Goal: Task Accomplishment & Management: Complete application form

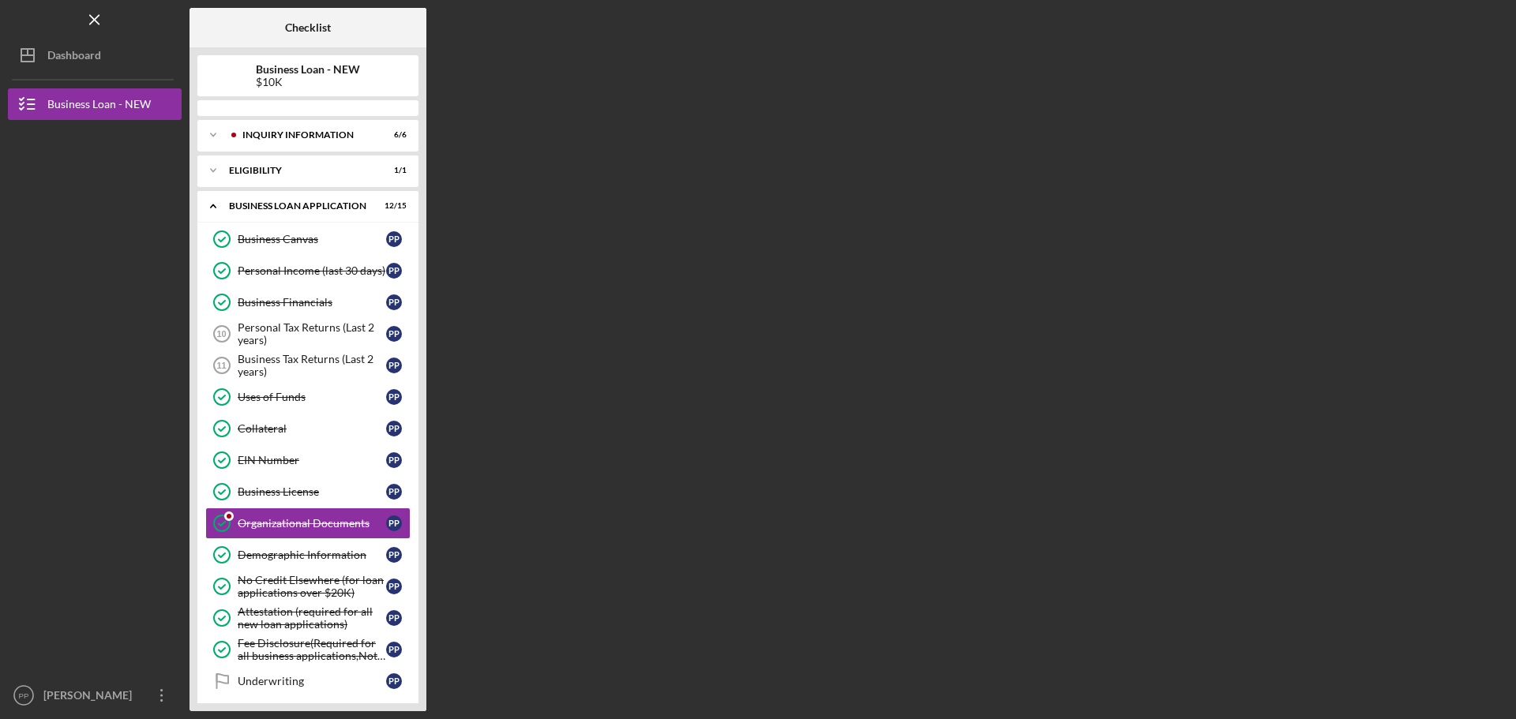
scroll to position [112, 0]
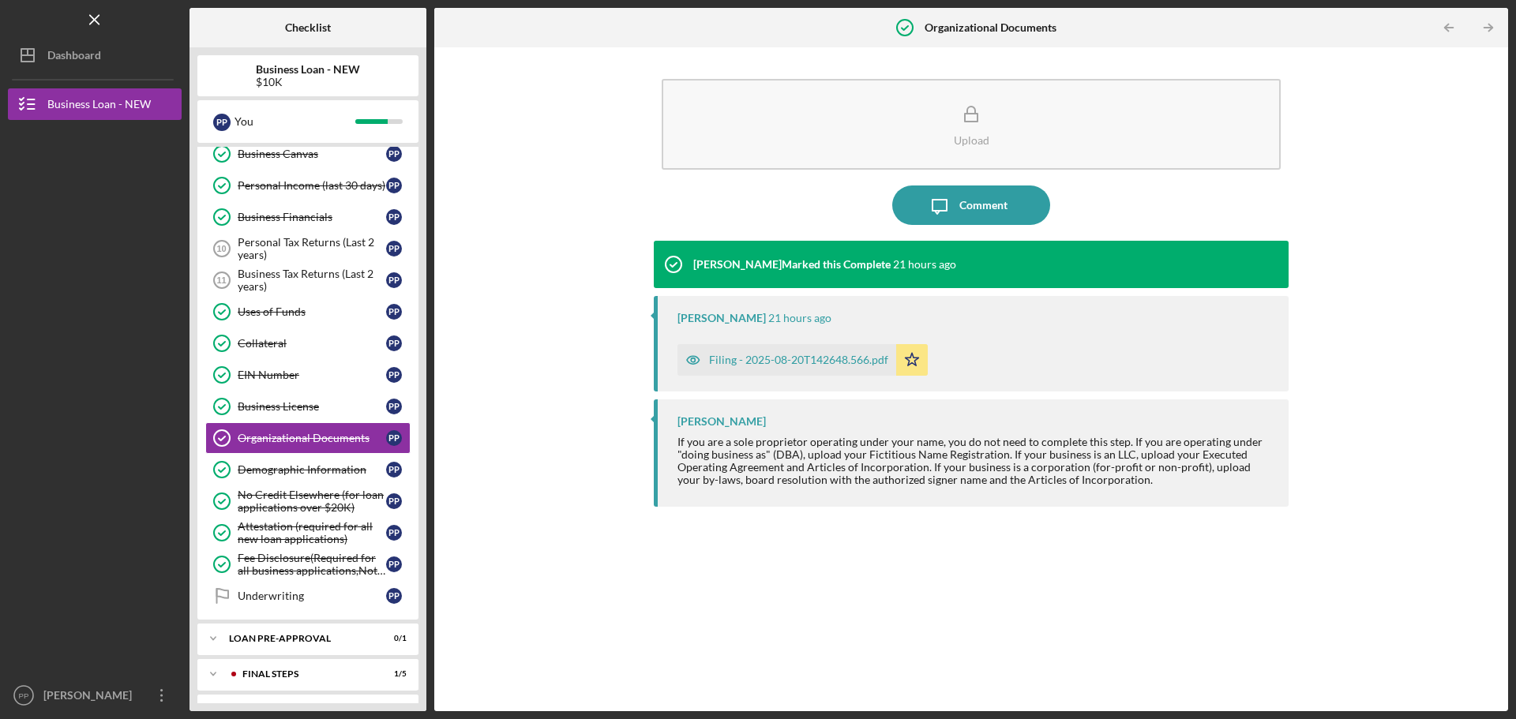
click at [775, 359] on div "Filing - 2025-08-20T142648.566.pdf" at bounding box center [798, 360] width 179 height 13
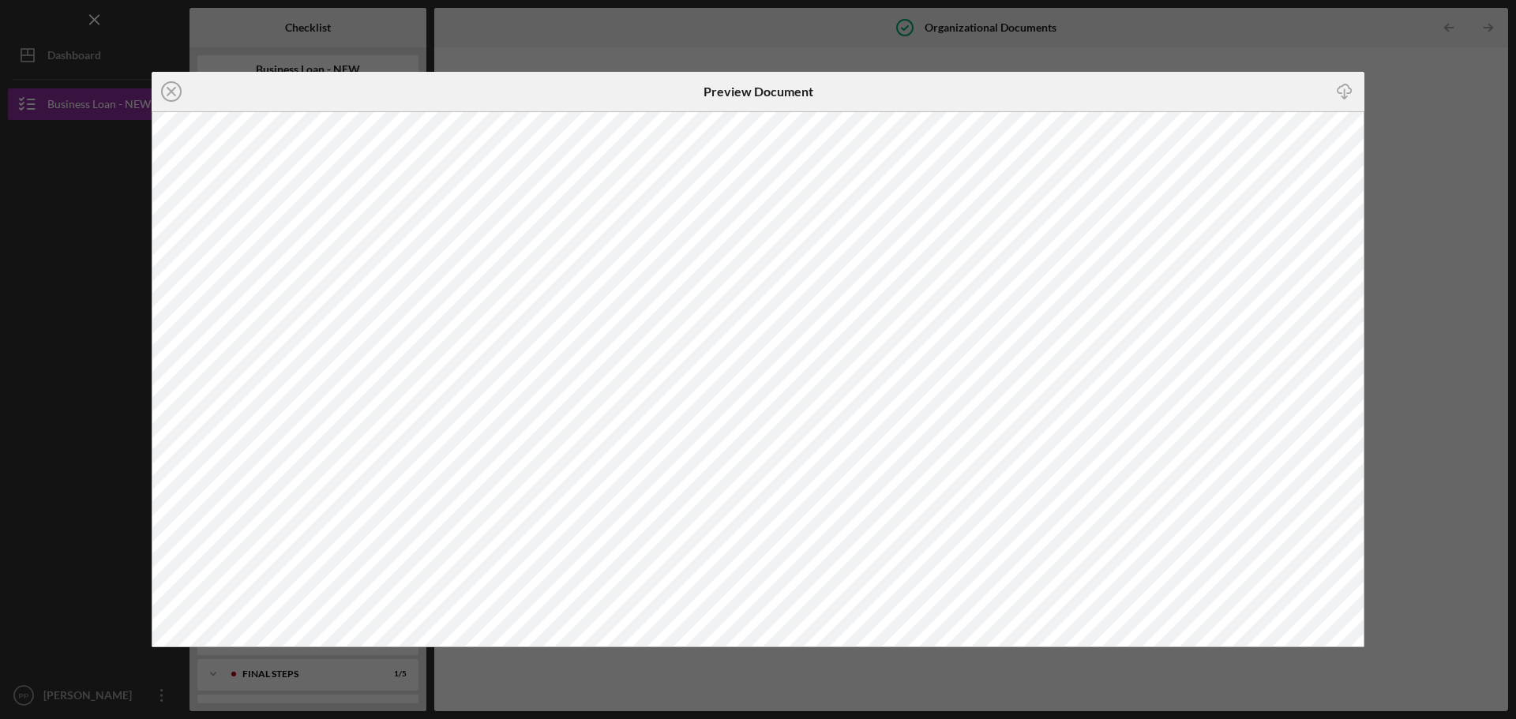
drag, startPoint x: 1365, startPoint y: 228, endPoint x: 1379, endPoint y: 250, distance: 26.3
click at [1379, 258] on div "Icon/Close Preview Document Icon/Download" at bounding box center [758, 359] width 1516 height 719
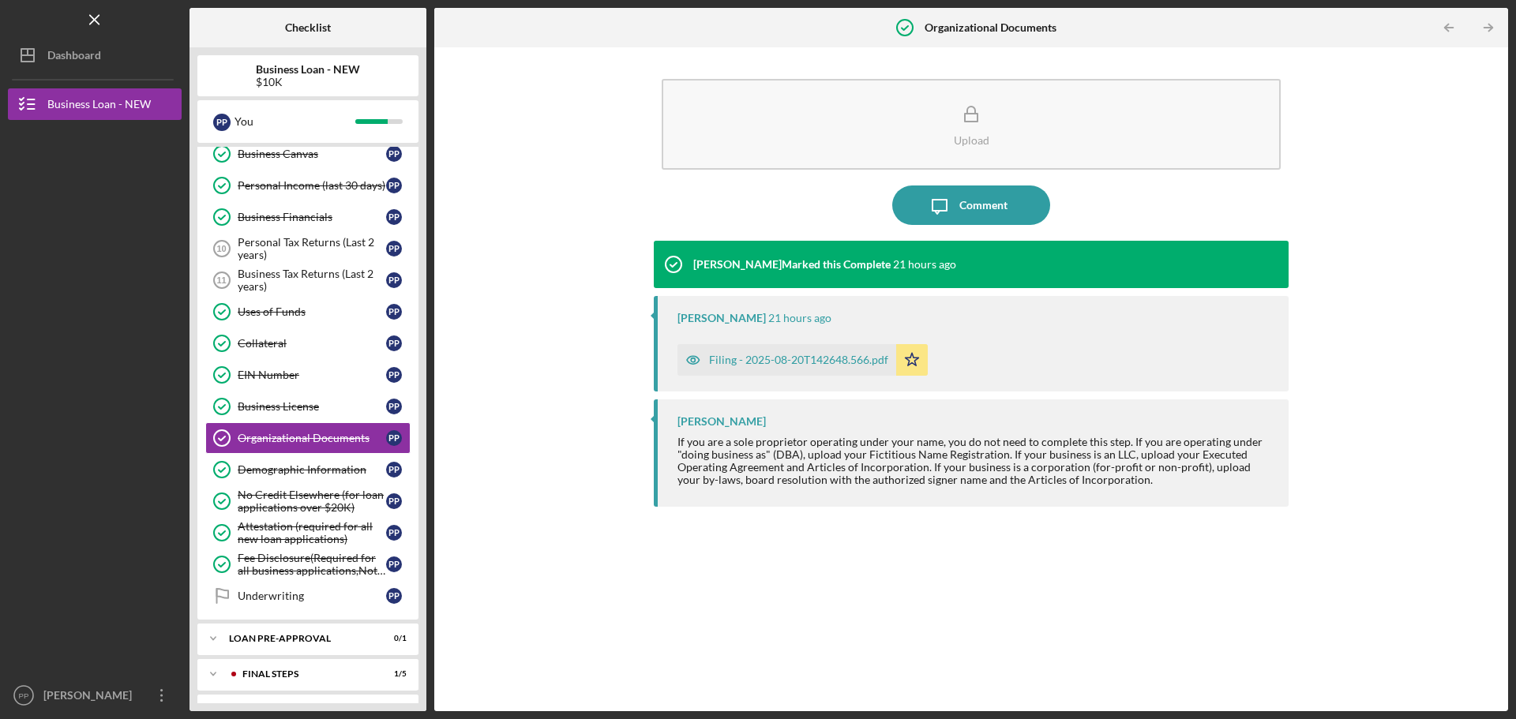
click at [797, 355] on div "Filing - 2025-08-20T142648.566.pdf" at bounding box center [798, 360] width 179 height 13
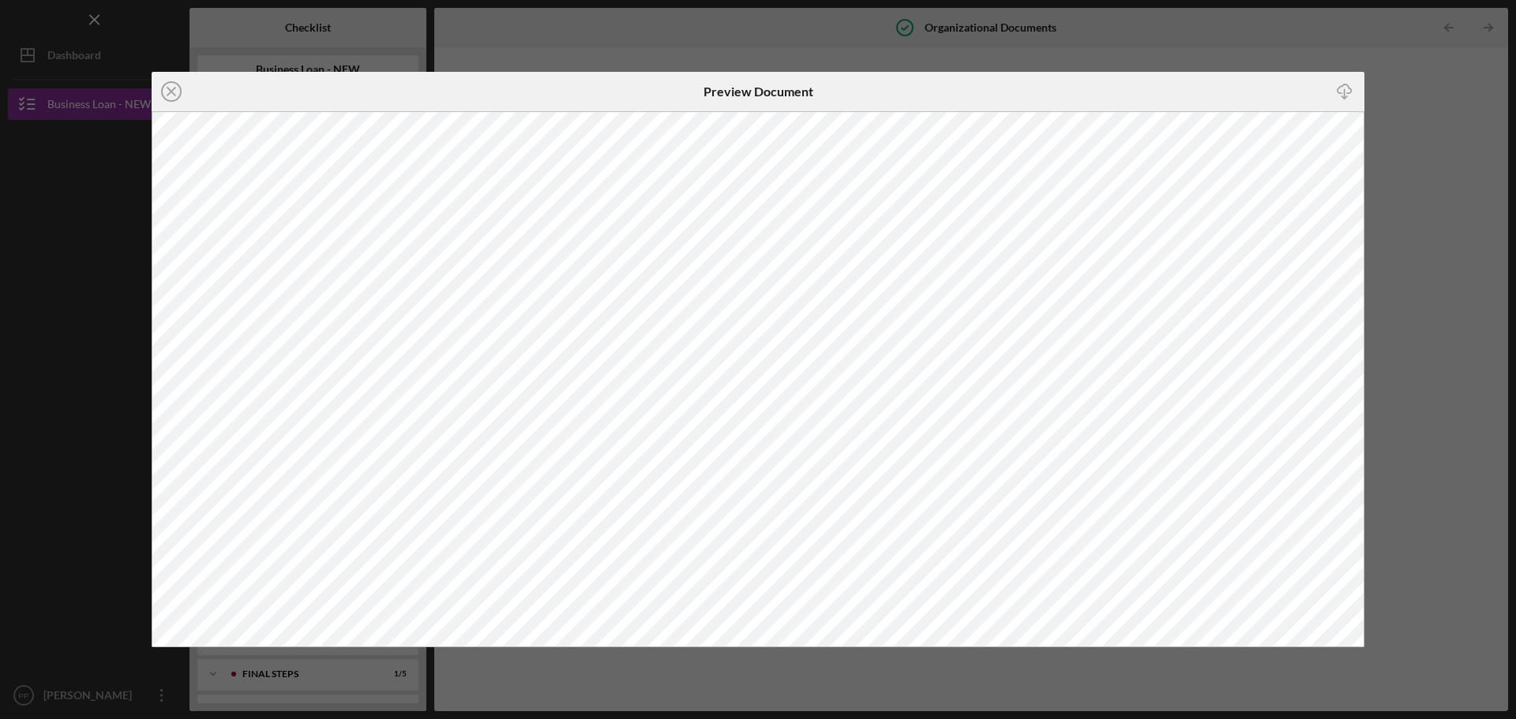
click at [1432, 129] on div "Icon/Close Preview Document Icon/Download" at bounding box center [758, 359] width 1516 height 719
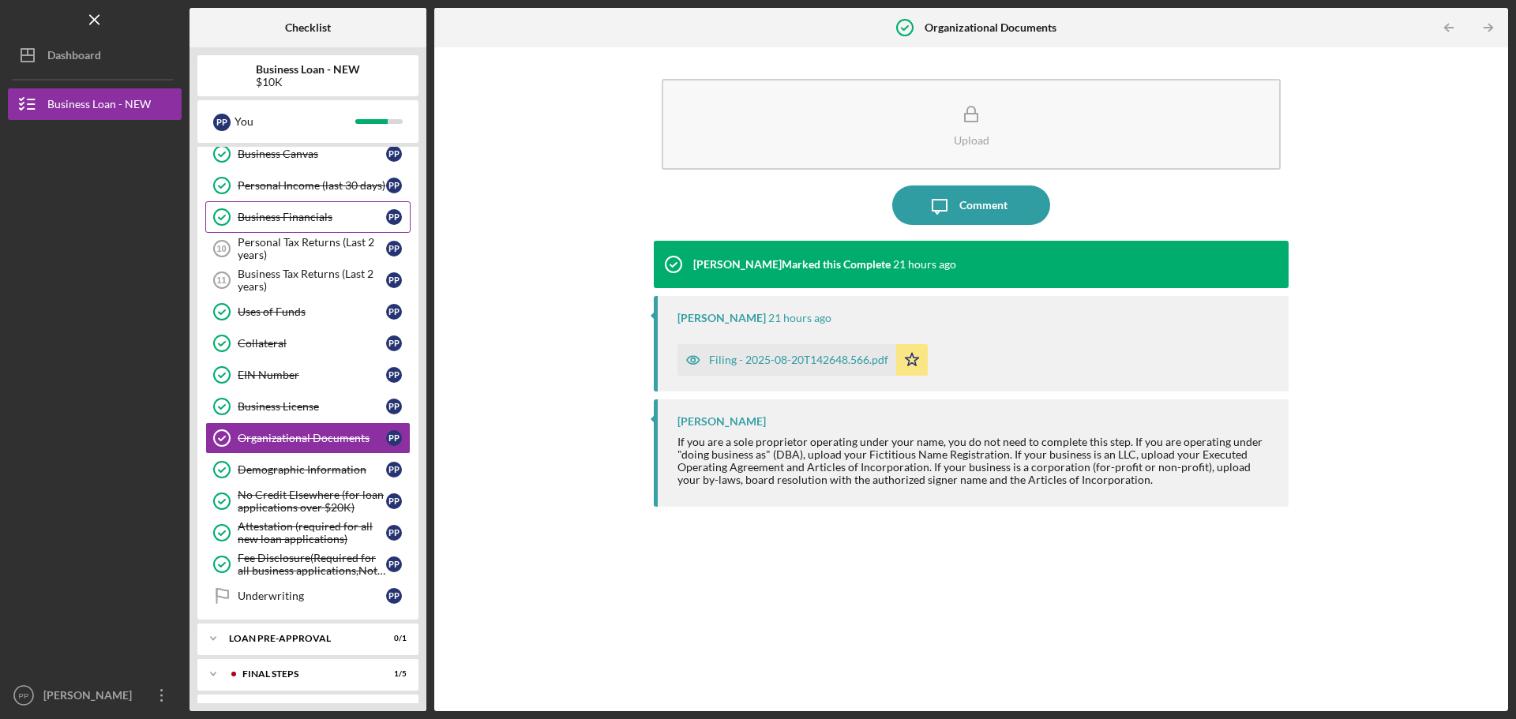
click at [285, 230] on link "Business Financials Business Financials P P" at bounding box center [307, 217] width 205 height 32
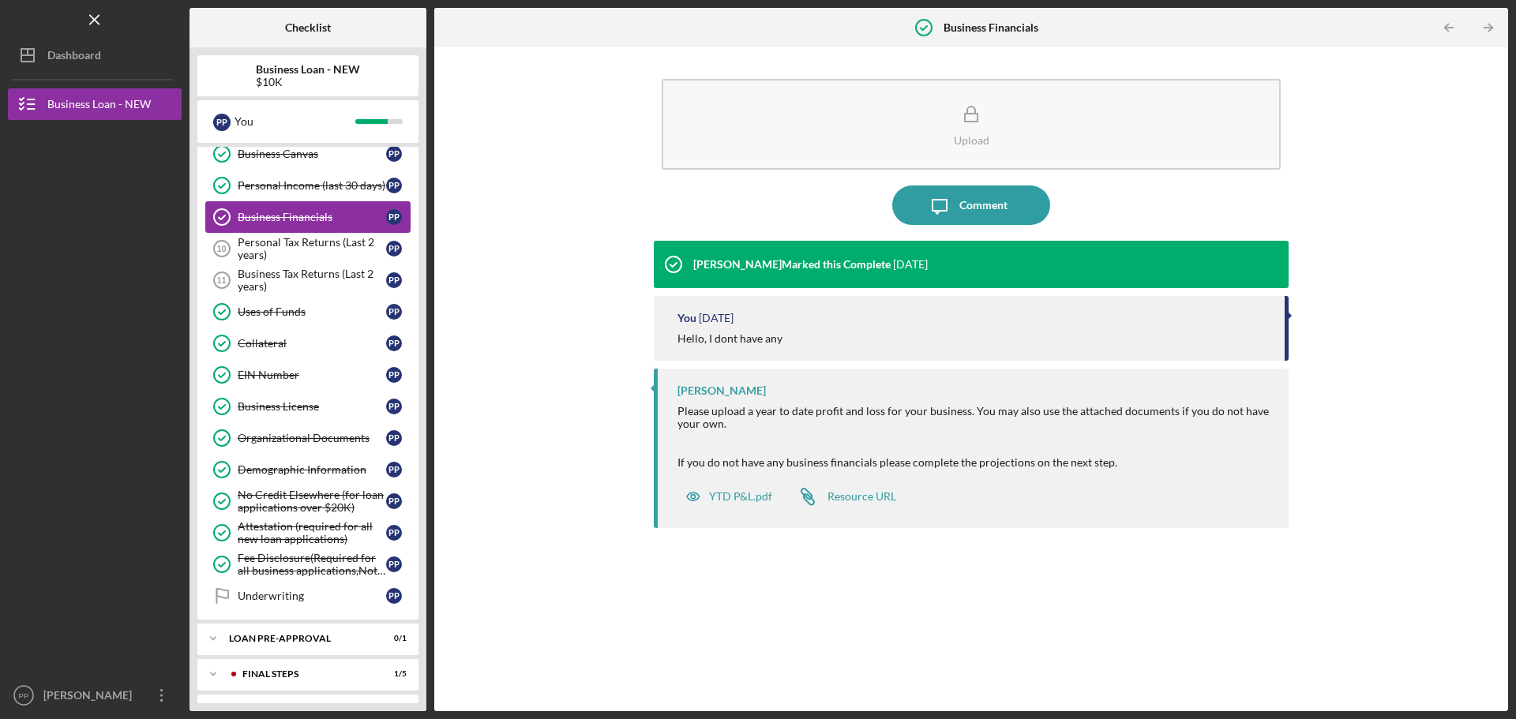
click at [285, 230] on link "Business Financials Business Financials P P" at bounding box center [307, 217] width 205 height 32
click at [751, 499] on div "YTD P&L.pdf" at bounding box center [740, 496] width 63 height 13
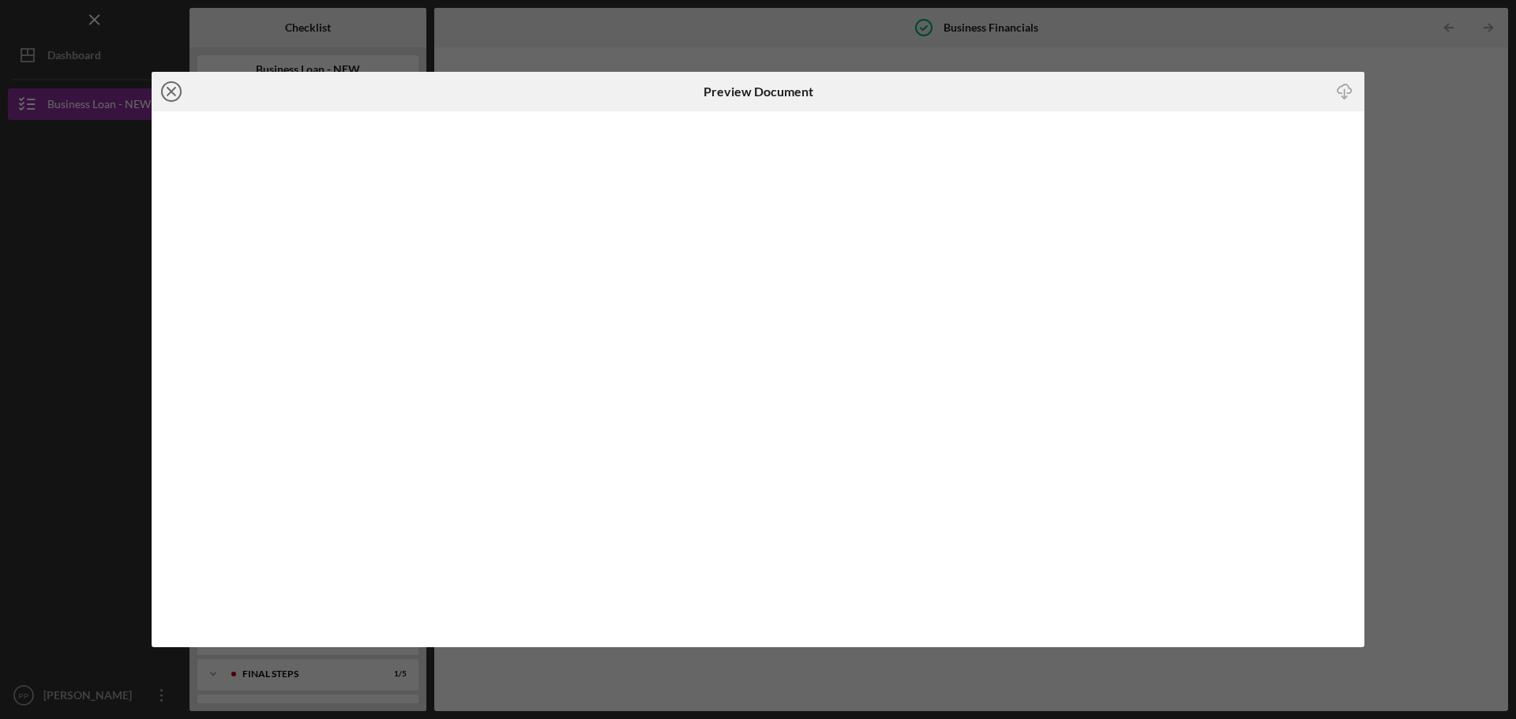
click at [163, 89] on circle at bounding box center [171, 91] width 19 height 19
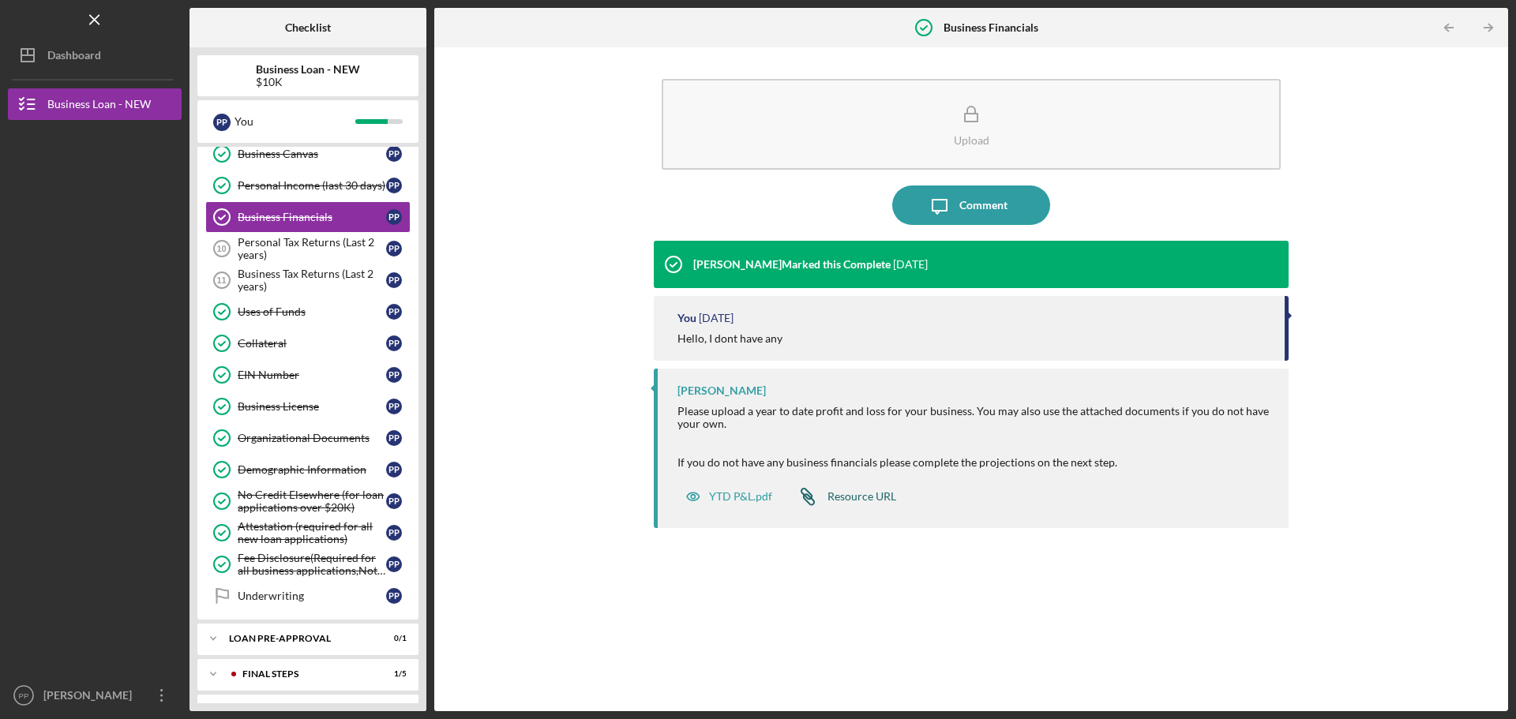
click at [835, 502] on div "Resource URL" at bounding box center [861, 496] width 69 height 13
click at [746, 489] on div "YTD P&L.pdf" at bounding box center [728, 497] width 103 height 32
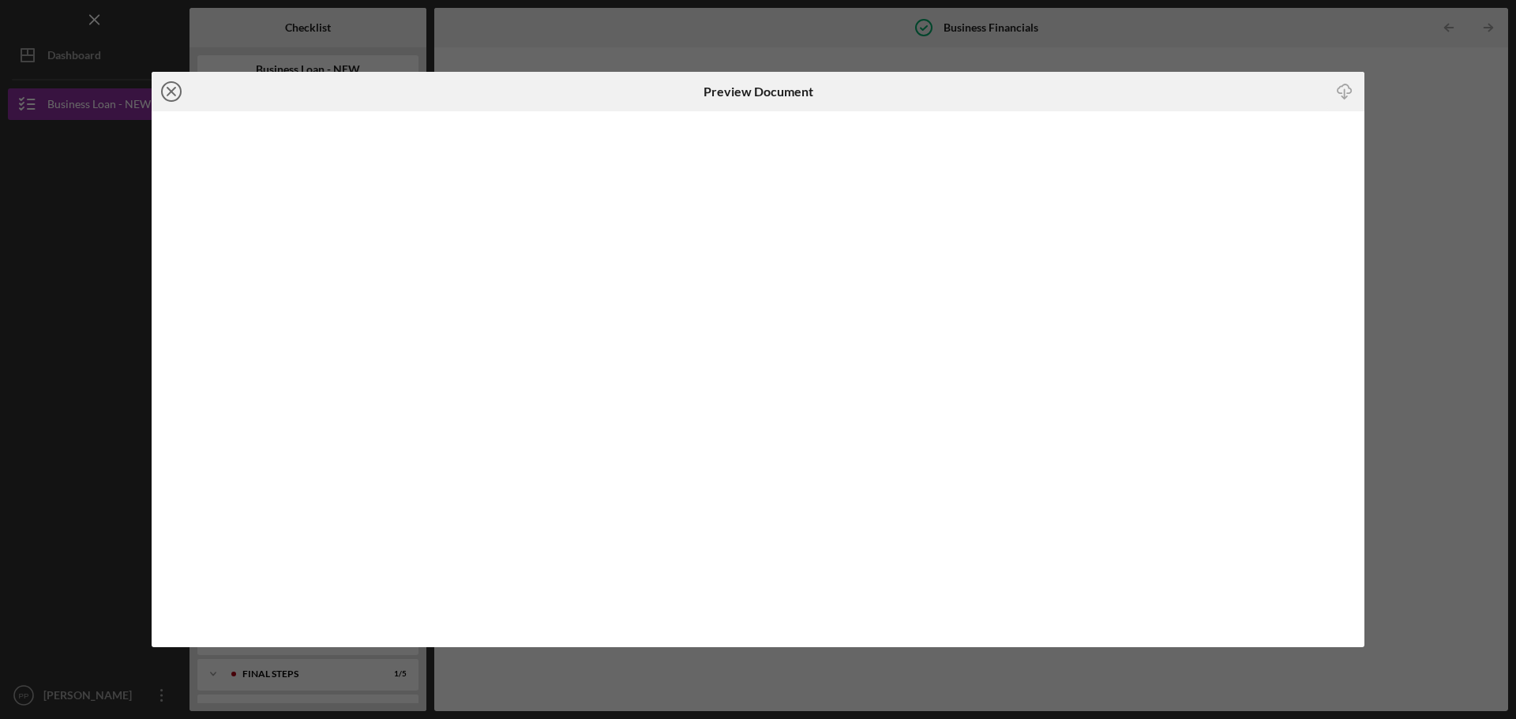
click at [167, 94] on icon "Icon/Close" at bounding box center [171, 91] width 39 height 39
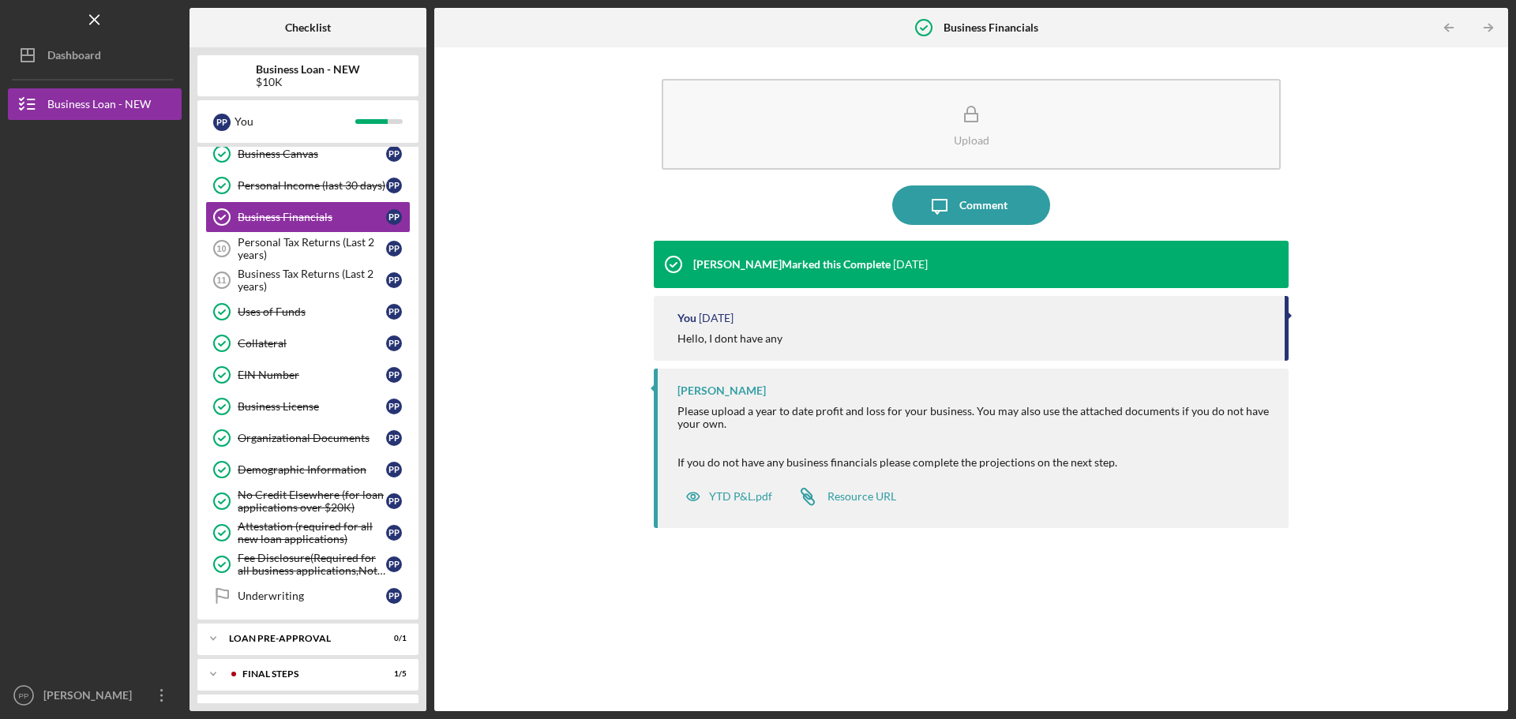
click at [508, 364] on div "Upload Icon/Message Comment Jon Pettigrew Marked this Complete 1 day ago You 3 …" at bounding box center [971, 379] width 1058 height 648
click at [280, 252] on div "Personal Tax Returns (Last 2 years)" at bounding box center [312, 248] width 148 height 25
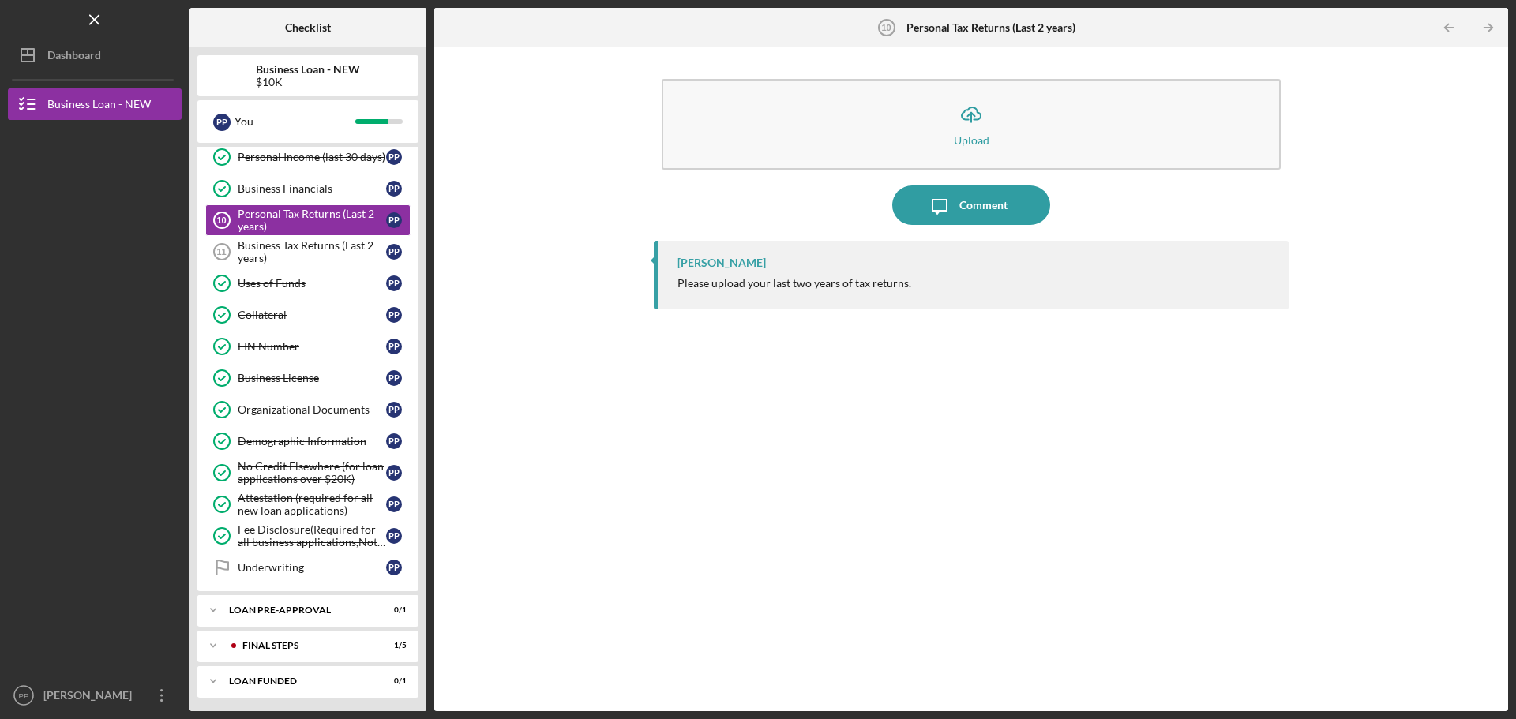
scroll to position [143, 0]
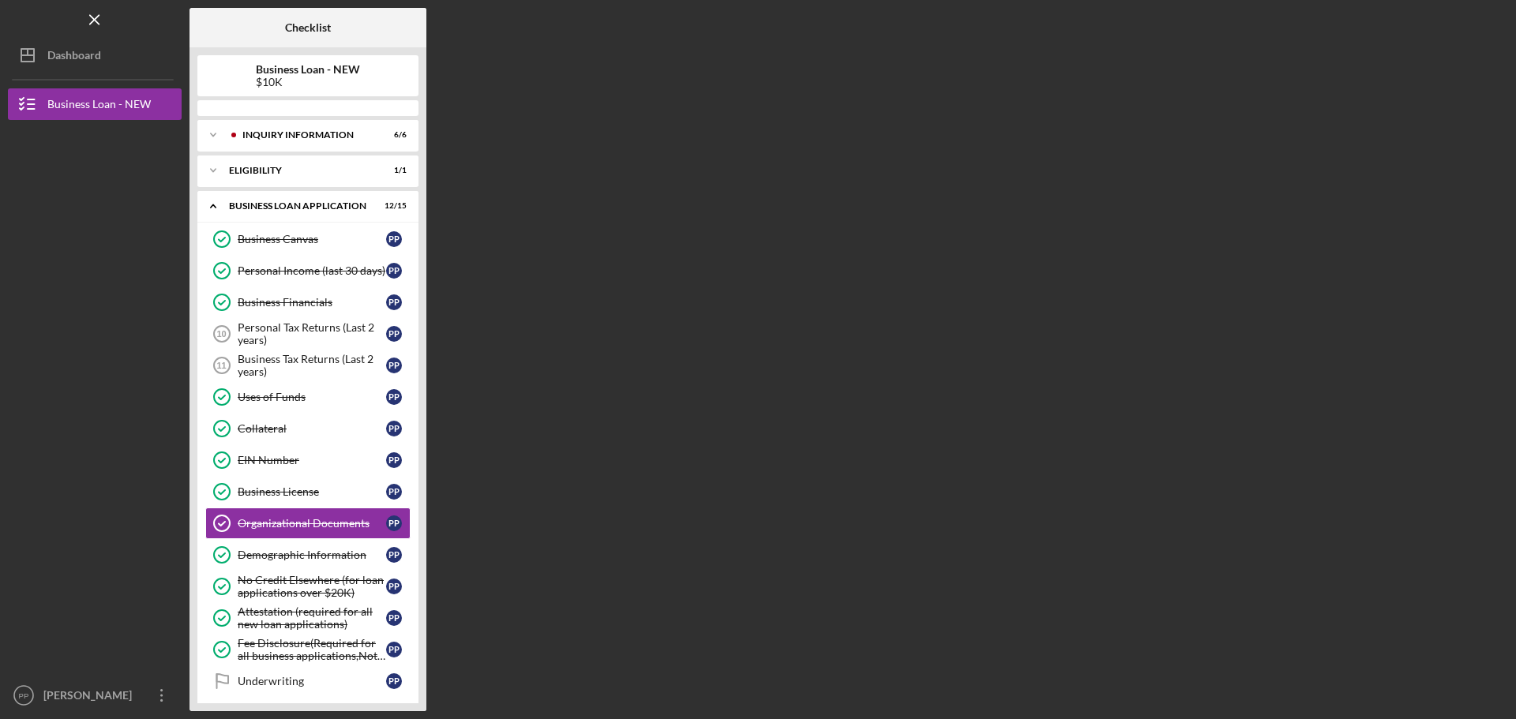
scroll to position [112, 0]
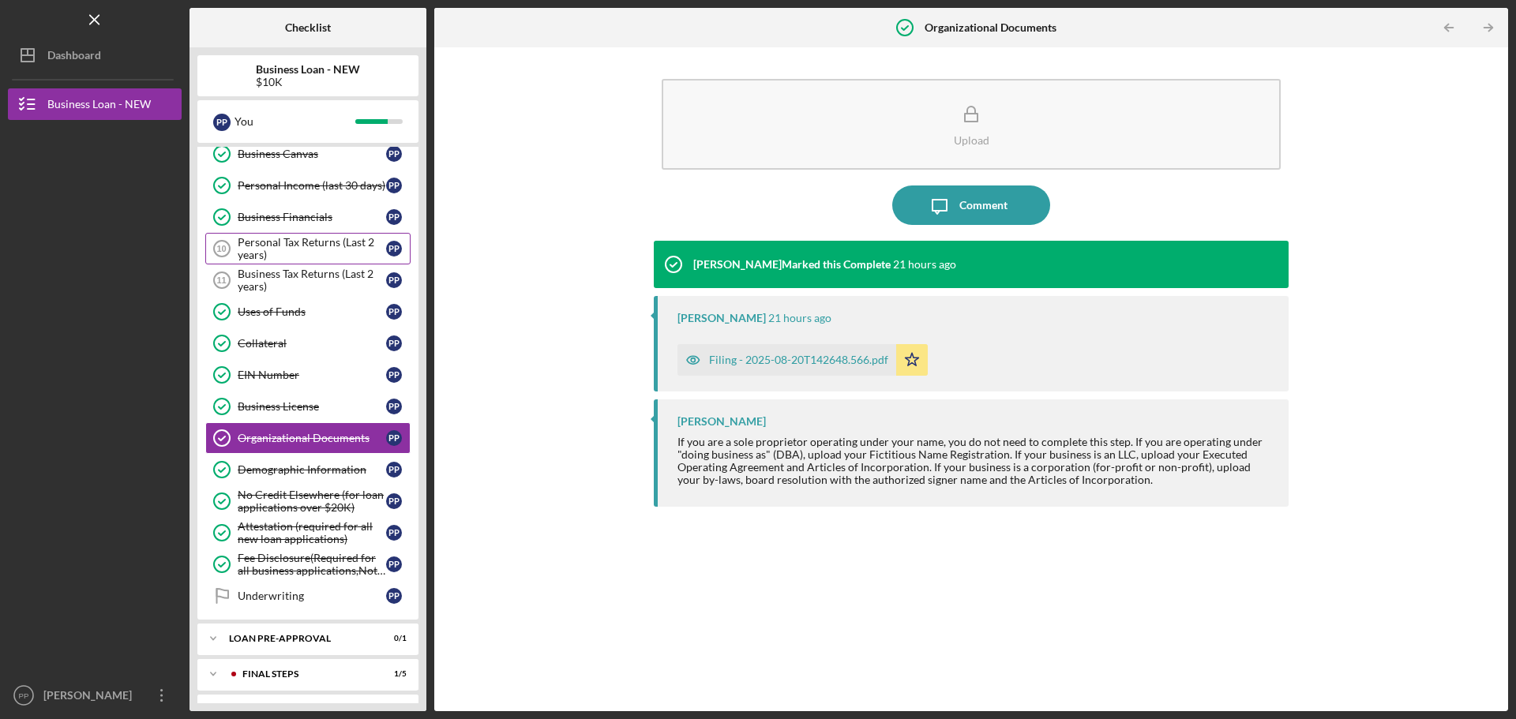
click at [294, 250] on div "Personal Tax Returns (Last 2 years)" at bounding box center [312, 248] width 148 height 25
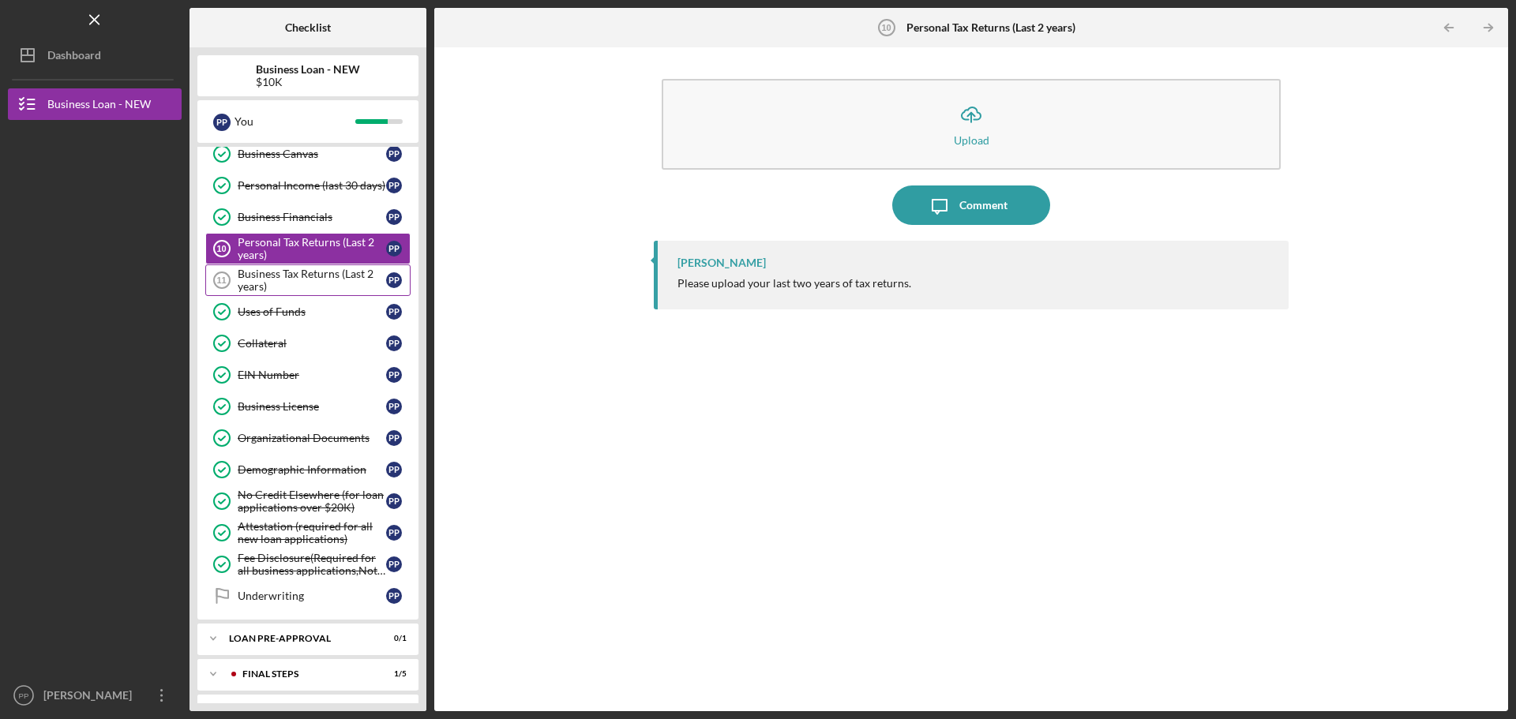
click at [298, 272] on div "Business Tax Returns (Last 2 years)" at bounding box center [312, 280] width 148 height 25
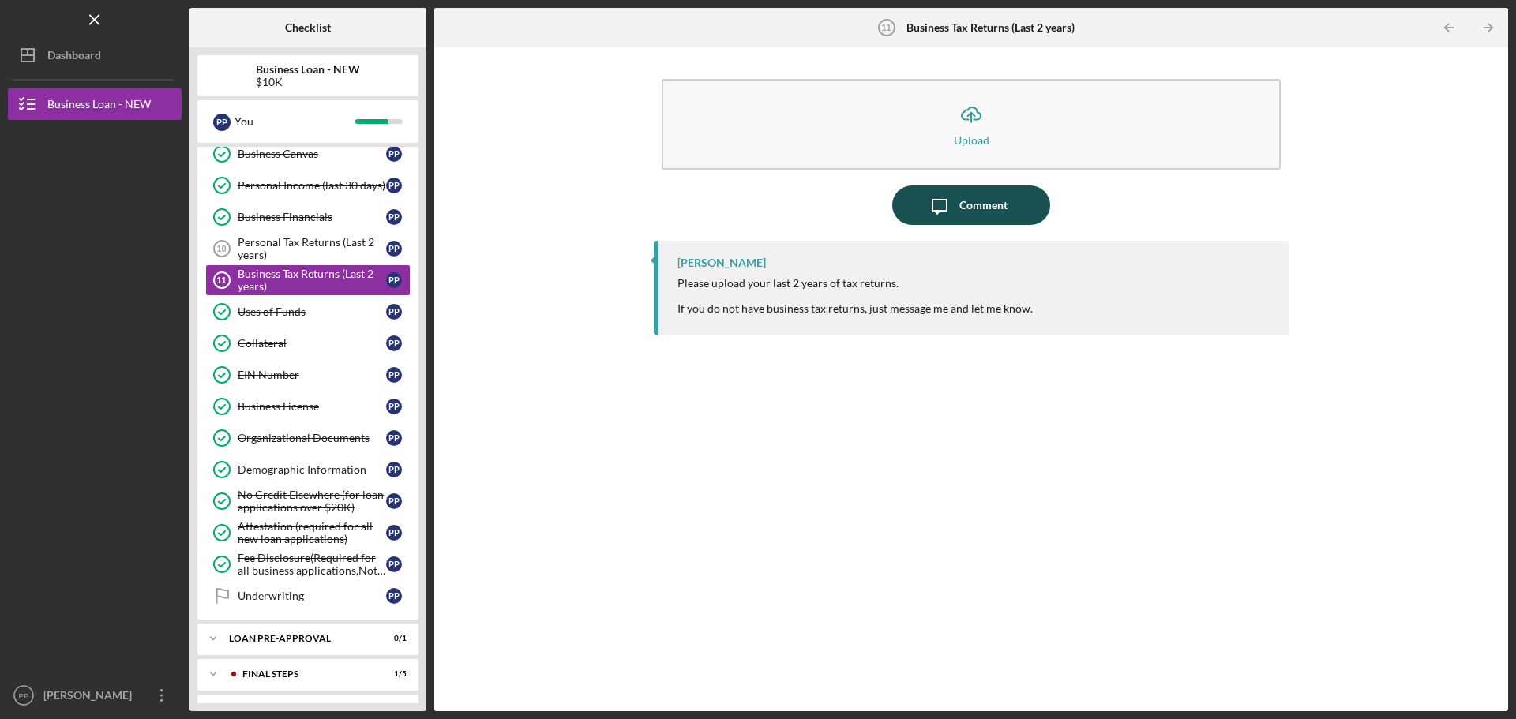
click at [985, 201] on div "Comment" at bounding box center [983, 205] width 48 height 39
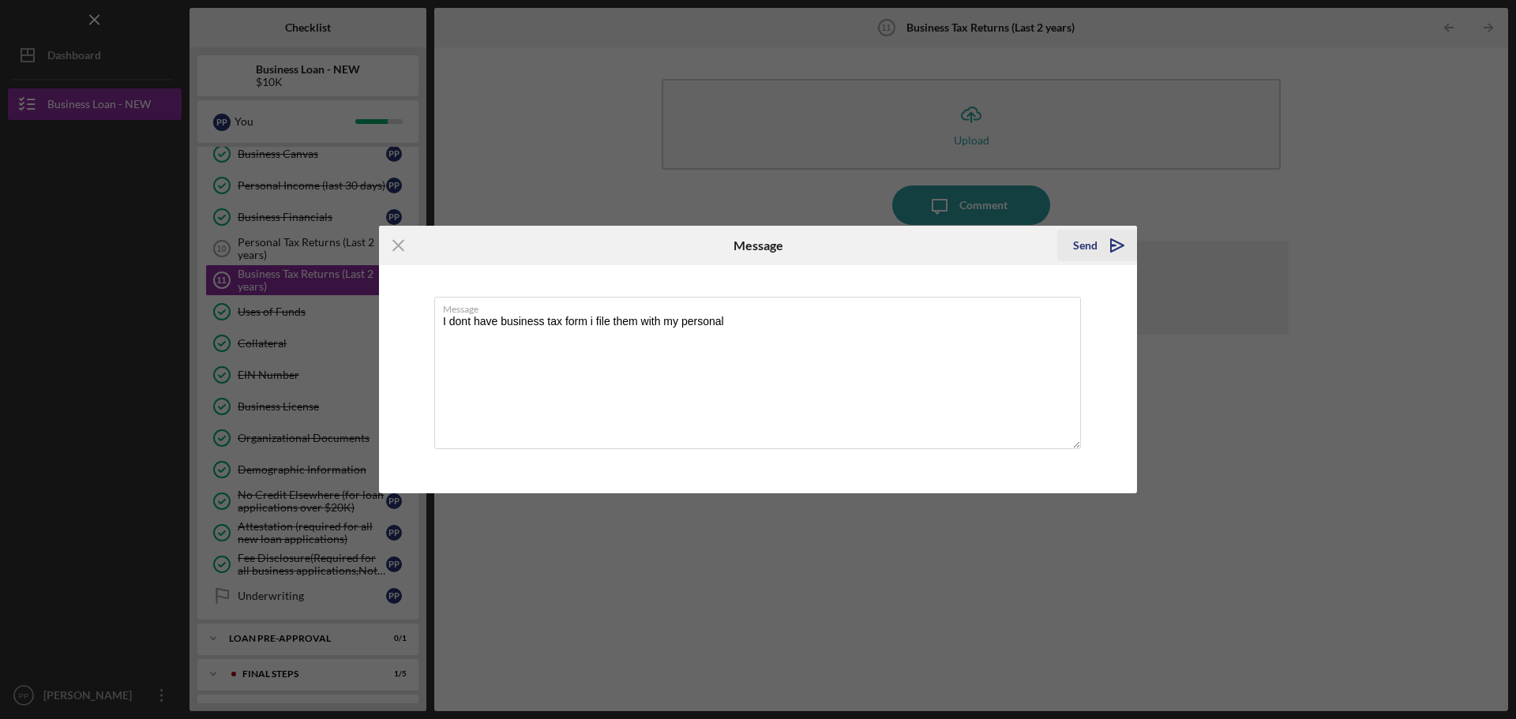
type textarea "I dont have business tax form i file them with my personal"
click at [1108, 244] on icon "Icon/icon-invite-send" at bounding box center [1116, 245] width 39 height 39
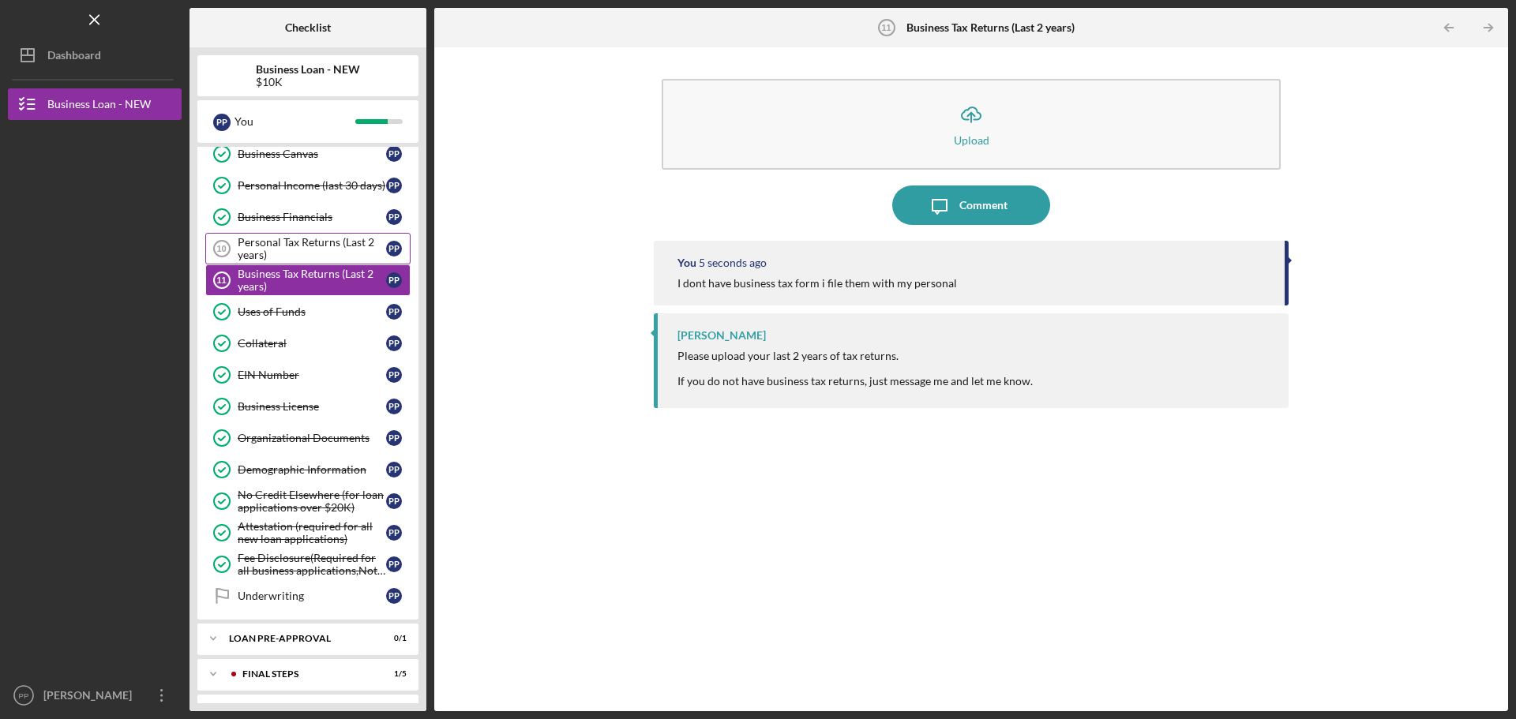
click at [300, 242] on div "Personal Tax Returns (Last 2 years)" at bounding box center [312, 248] width 148 height 25
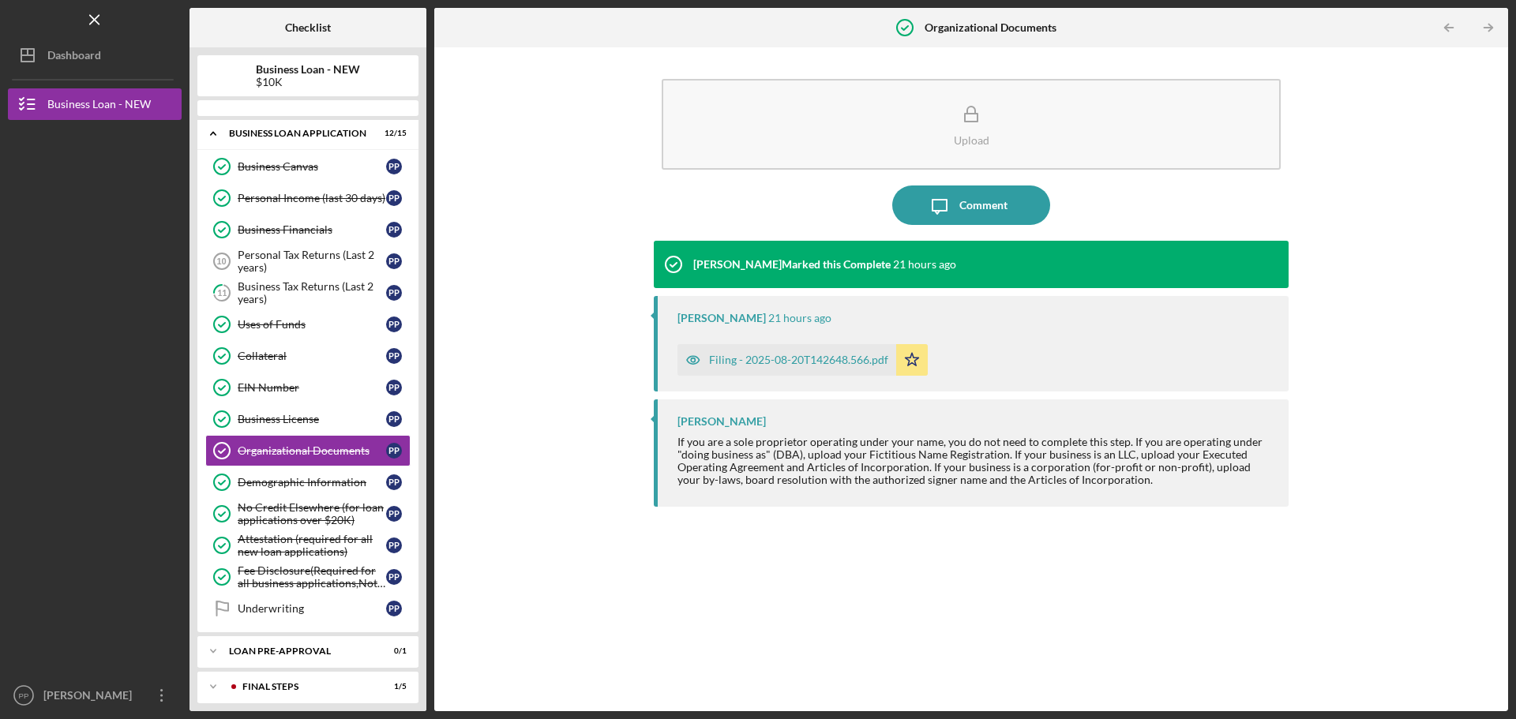
scroll to position [112, 0]
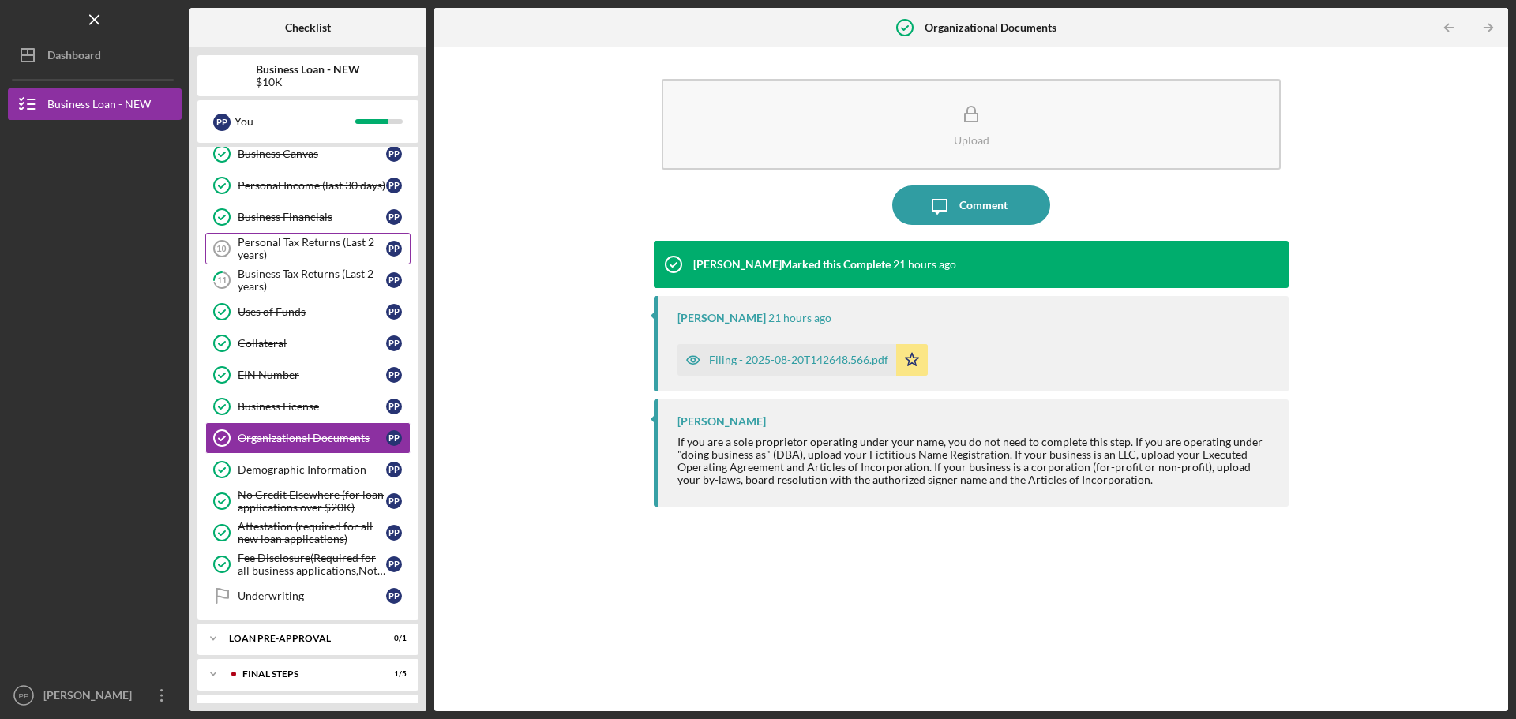
click at [301, 249] on div "Personal Tax Returns (Last 2 years)" at bounding box center [312, 248] width 148 height 25
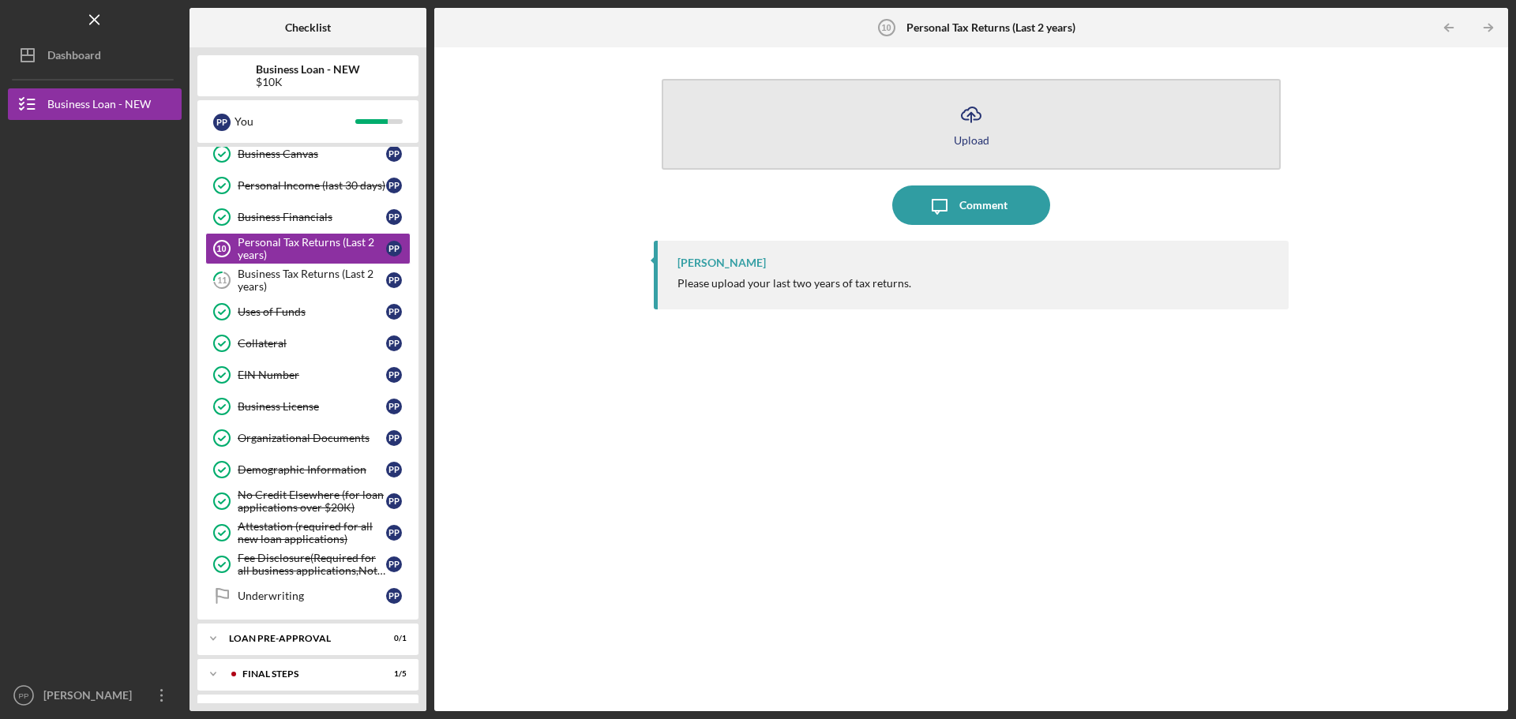
click at [975, 125] on icon "Icon/Upload" at bounding box center [970, 114] width 39 height 39
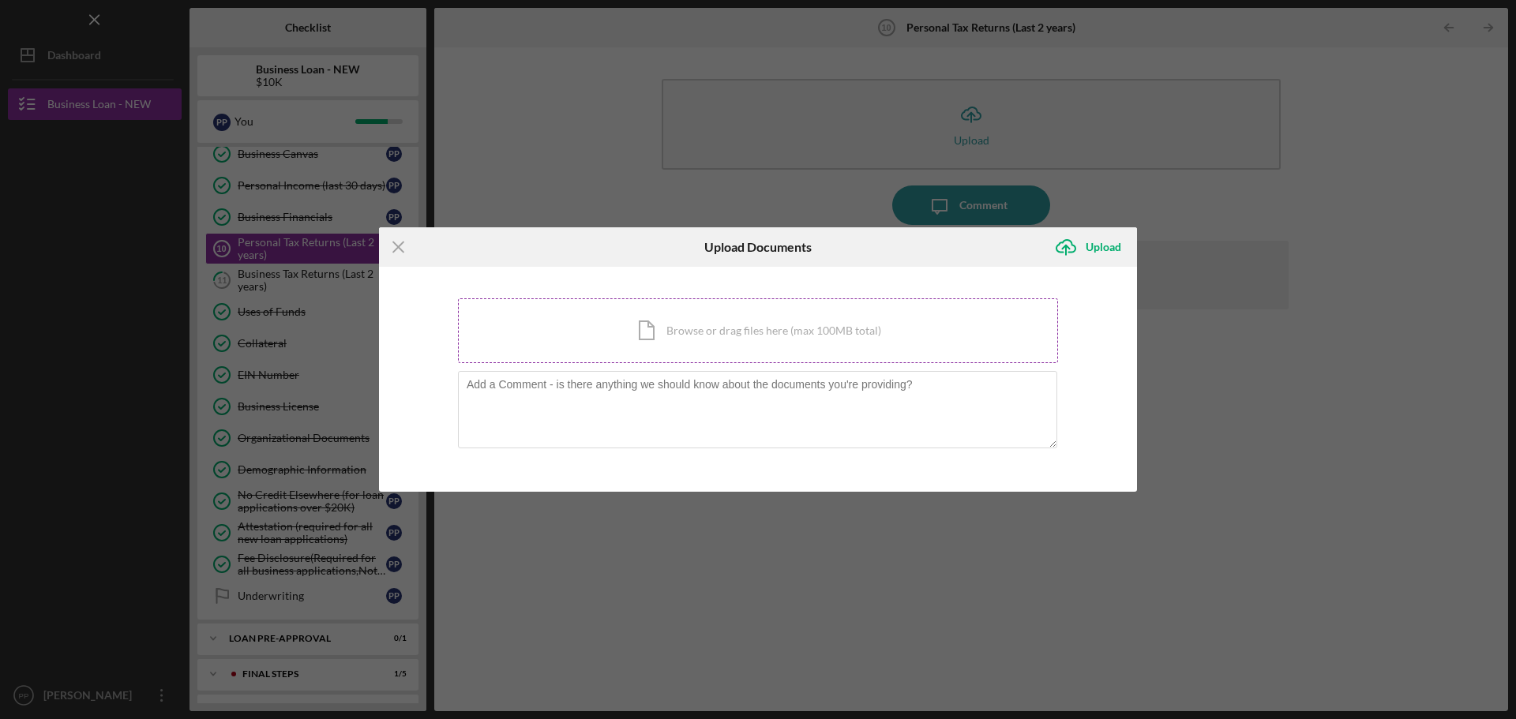
click at [565, 339] on div "Icon/Document Browse or drag files here (max 100MB total) Tap to choose files o…" at bounding box center [758, 330] width 600 height 65
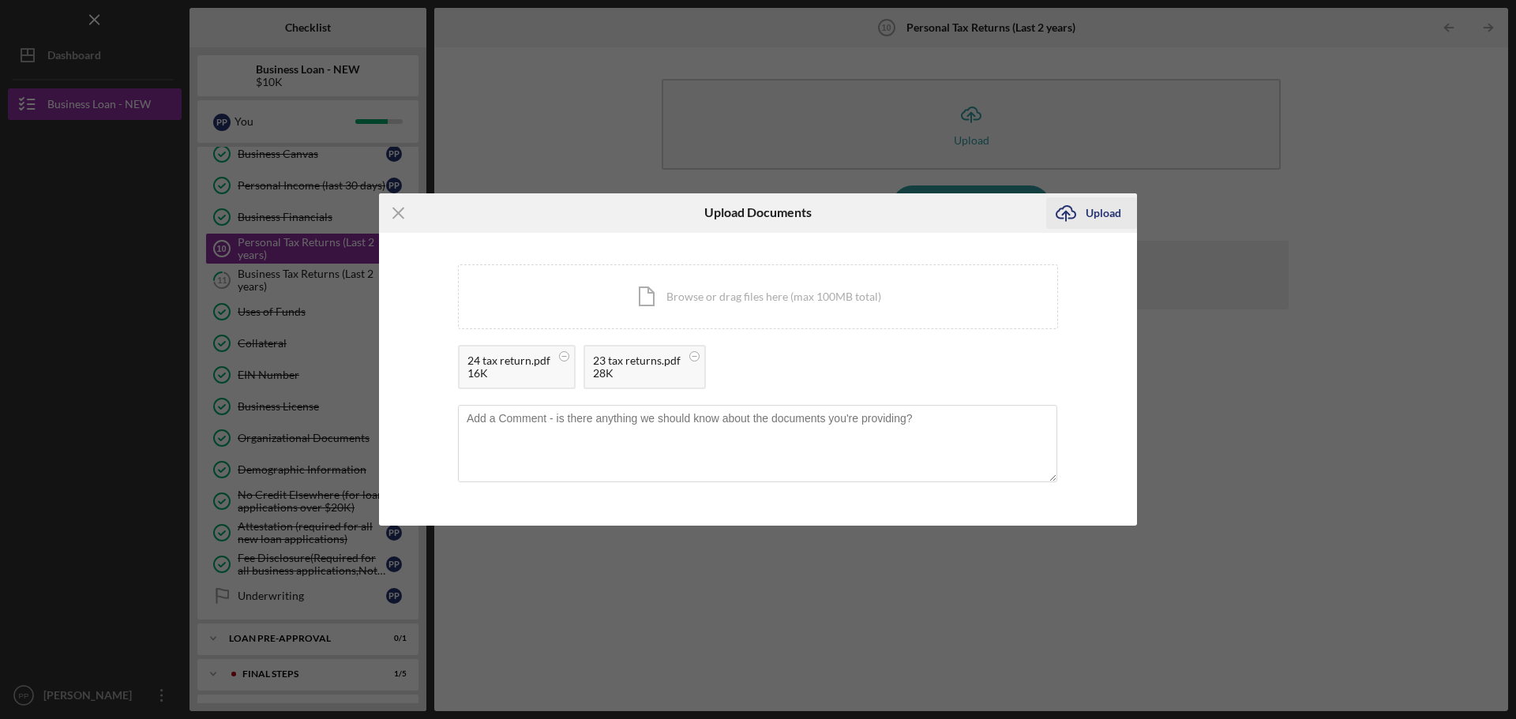
click at [1088, 204] on div "Upload" at bounding box center [1104, 213] width 36 height 32
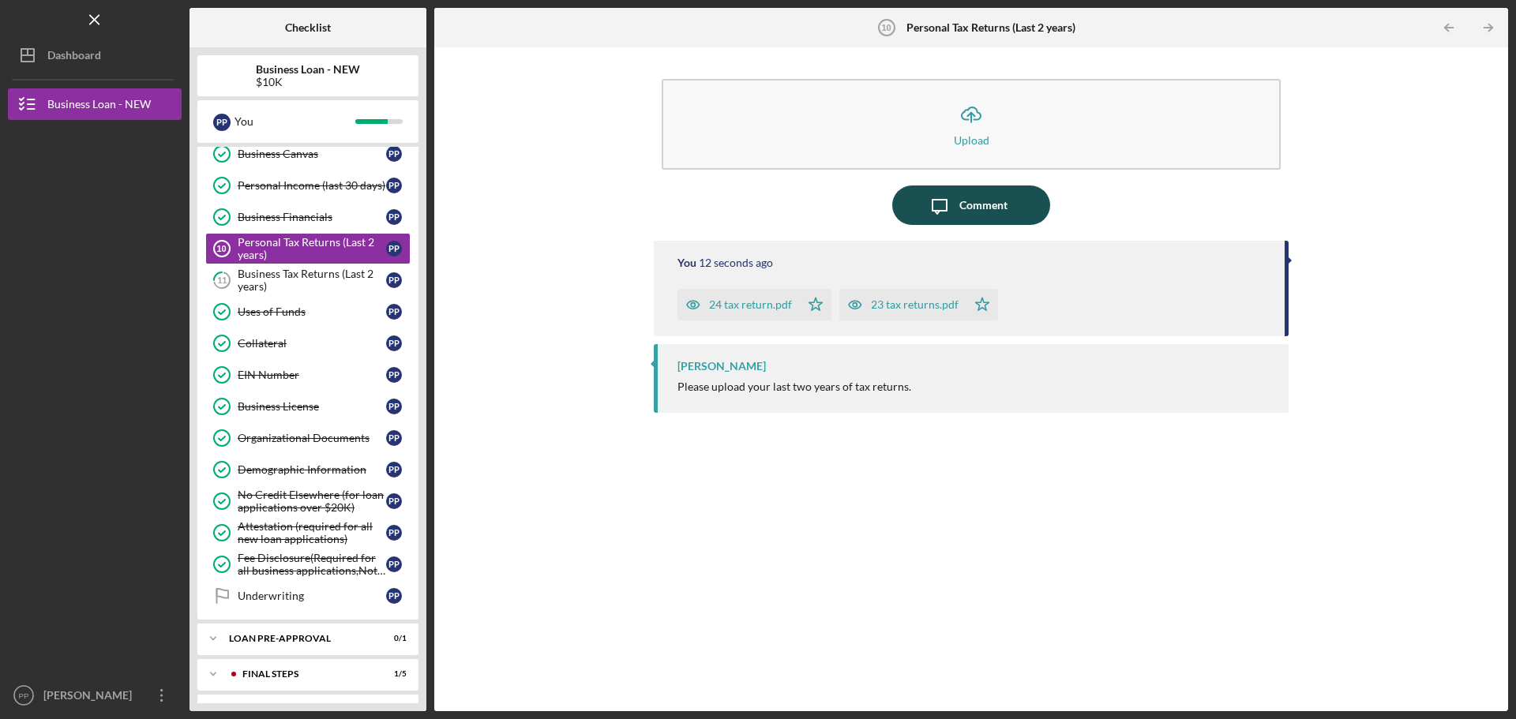
click at [998, 204] on div "Comment" at bounding box center [983, 205] width 48 height 39
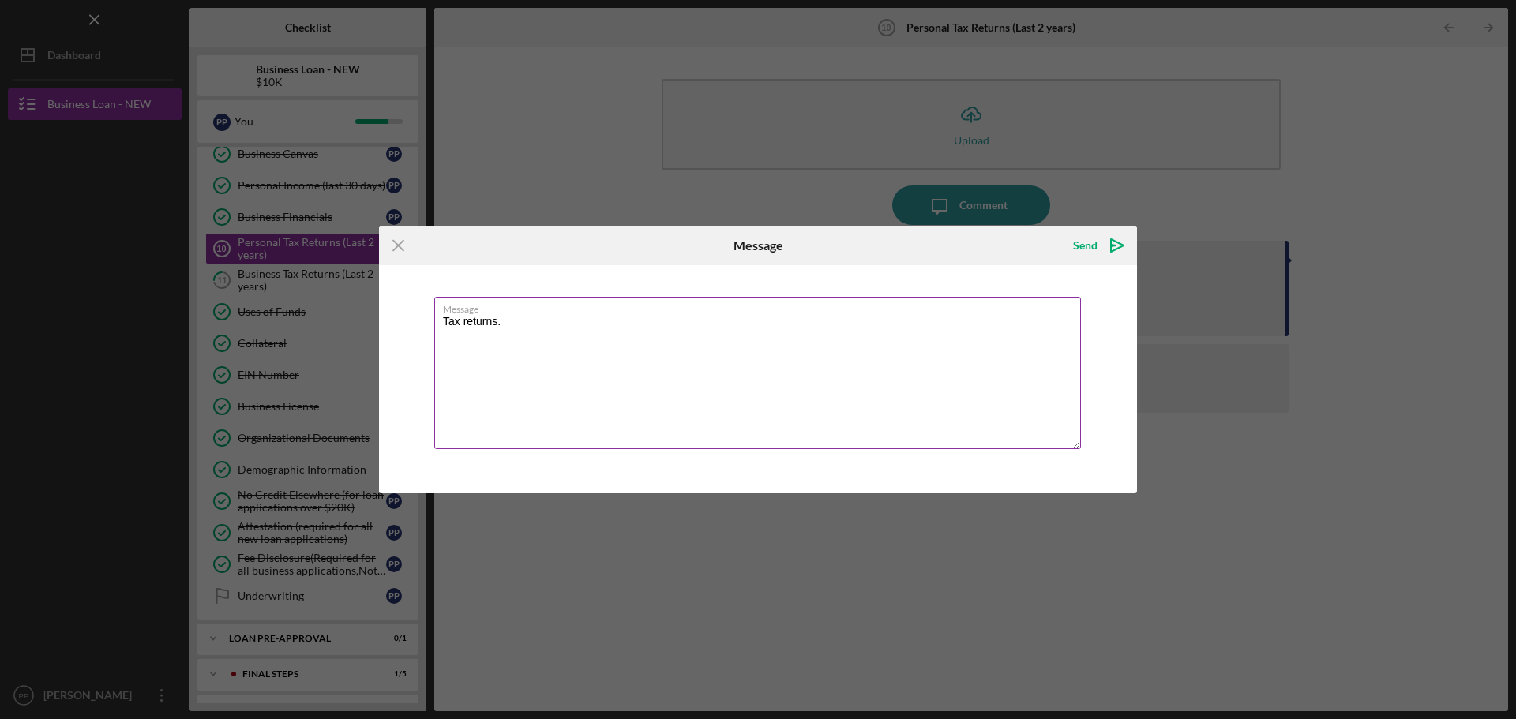
click at [541, 328] on textarea "Tax returns." at bounding box center [757, 373] width 647 height 152
type textarea "Tax returns sent last 2 yrs"
click at [1123, 246] on polygon "submit" at bounding box center [1117, 245] width 13 height 13
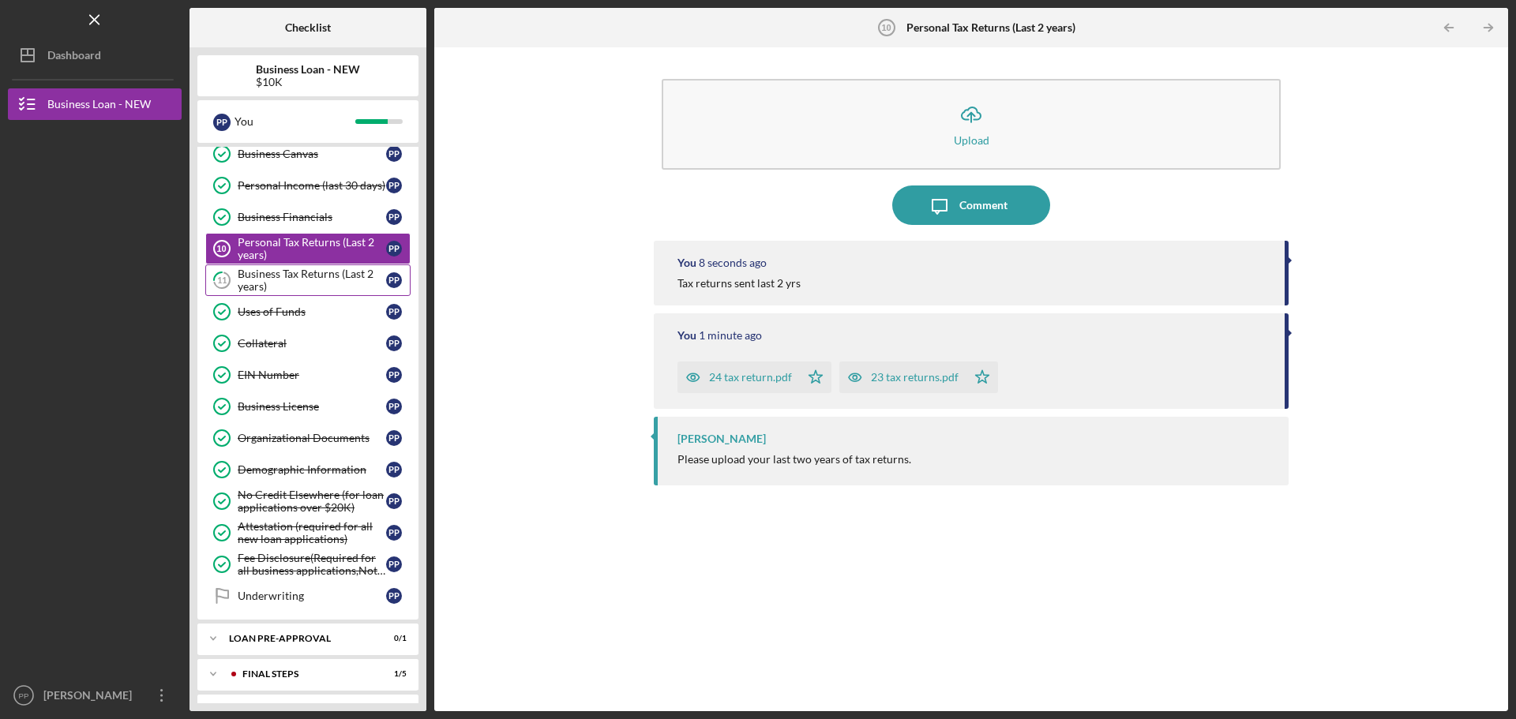
click at [294, 276] on div "Business Tax Returns (Last 2 years)" at bounding box center [312, 280] width 148 height 25
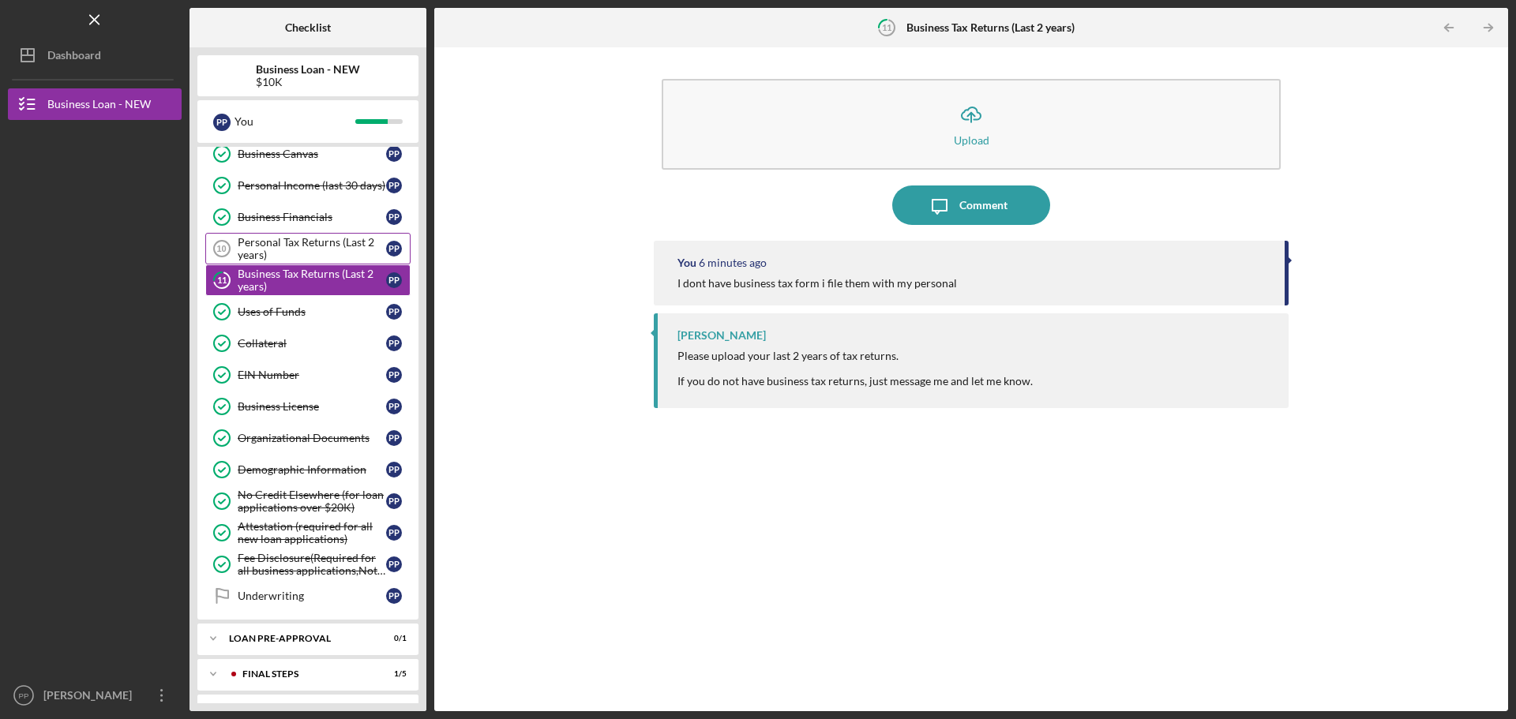
click at [284, 249] on div "Personal Tax Returns (Last 2 years)" at bounding box center [312, 248] width 148 height 25
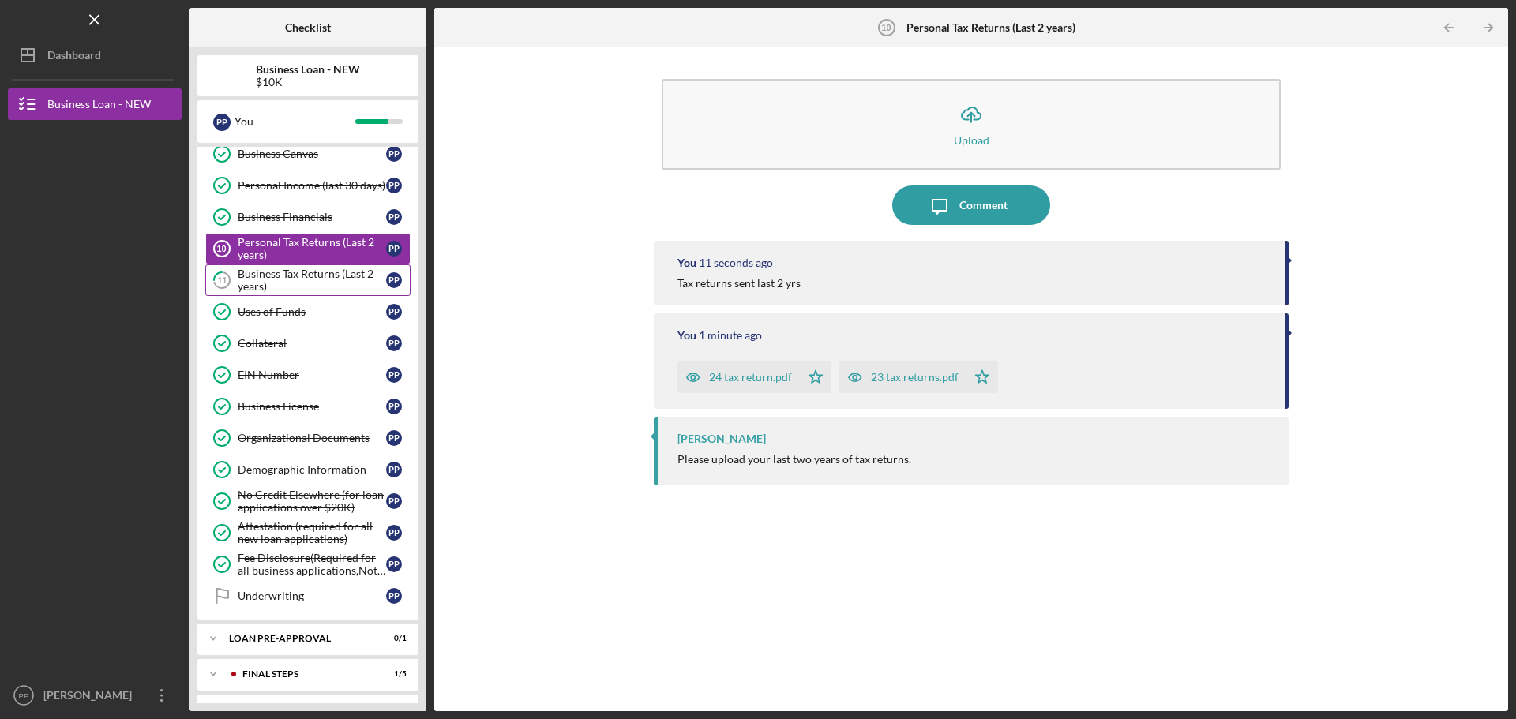
click at [284, 271] on div "Business Tax Returns (Last 2 years)" at bounding box center [312, 280] width 148 height 25
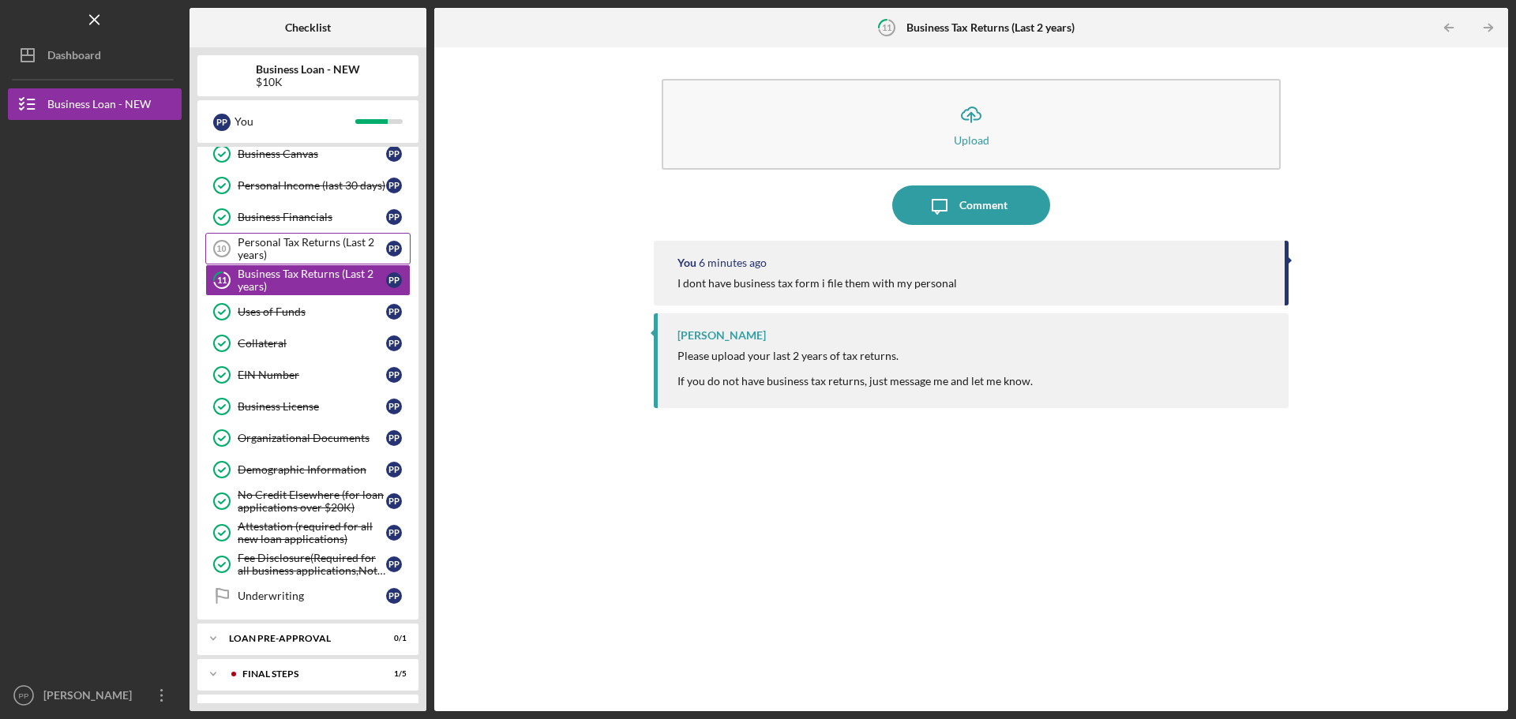
click at [301, 247] on div "Personal Tax Returns (Last 2 years)" at bounding box center [312, 248] width 148 height 25
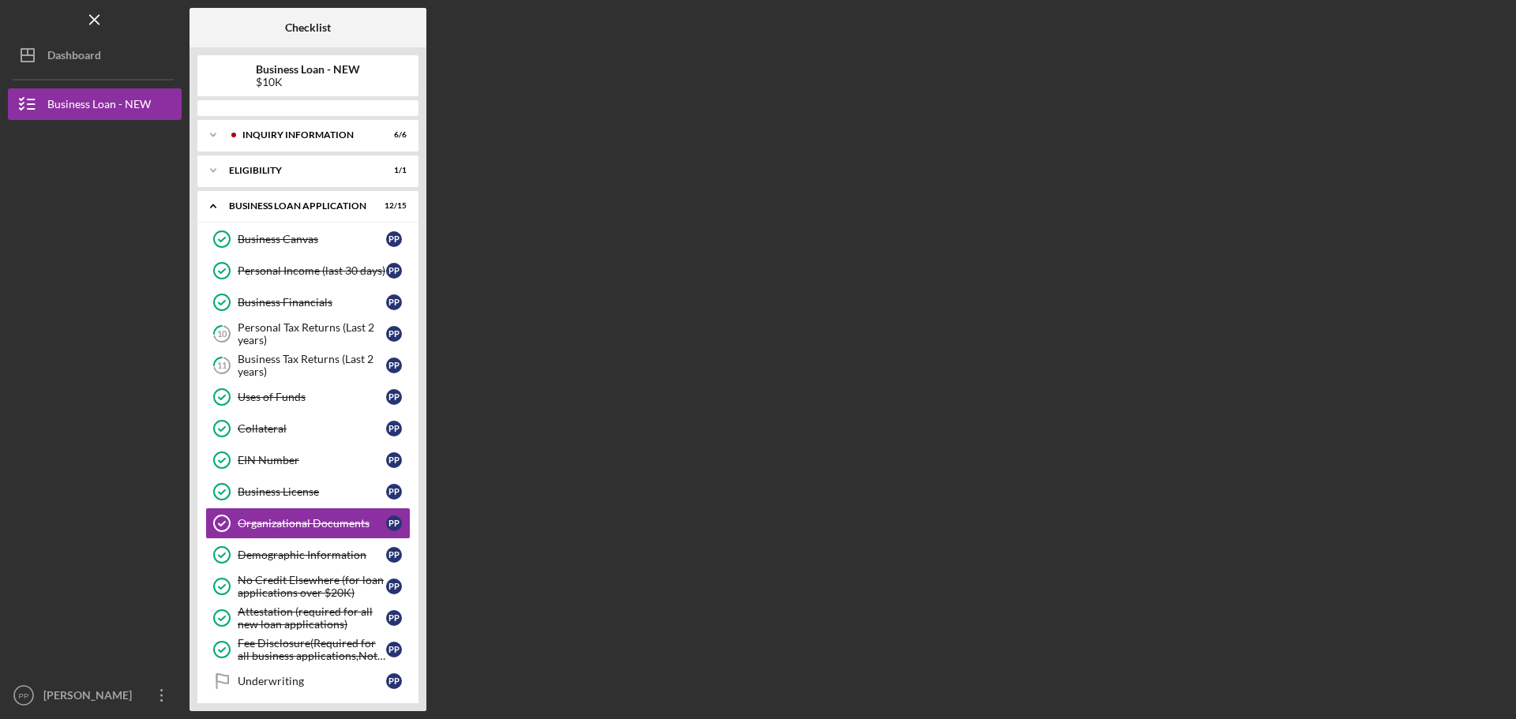
scroll to position [112, 0]
